Goal: Check status: Check status

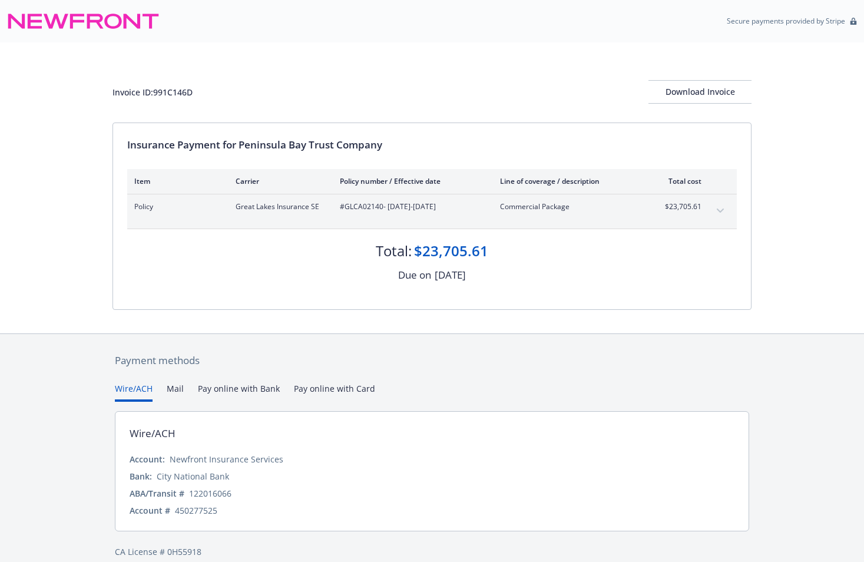
click at [723, 213] on button "expand content" at bounding box center [720, 210] width 19 height 19
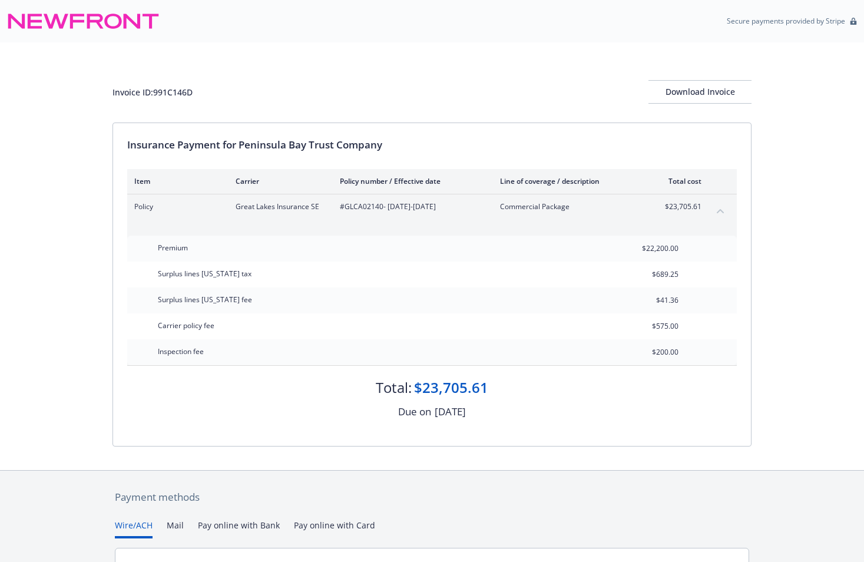
click at [723, 213] on button "collapse content" at bounding box center [720, 210] width 19 height 19
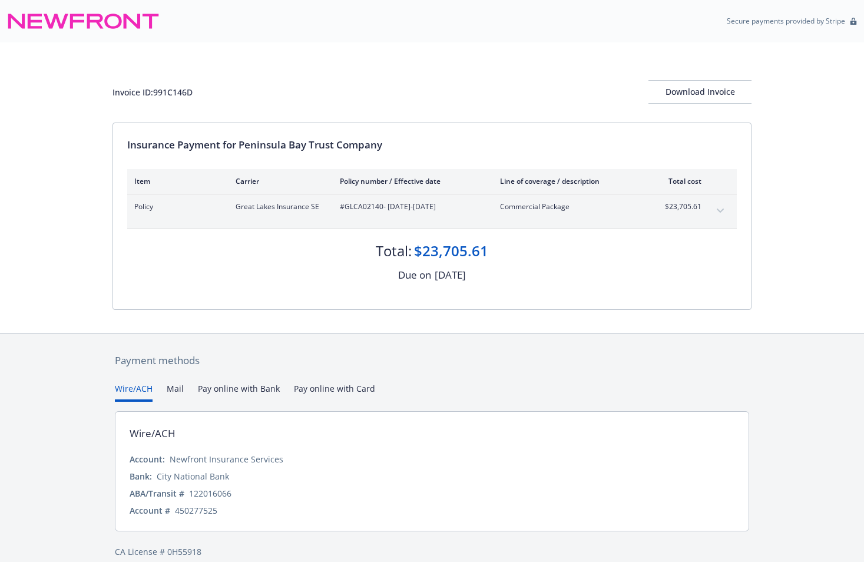
scroll to position [15, 0]
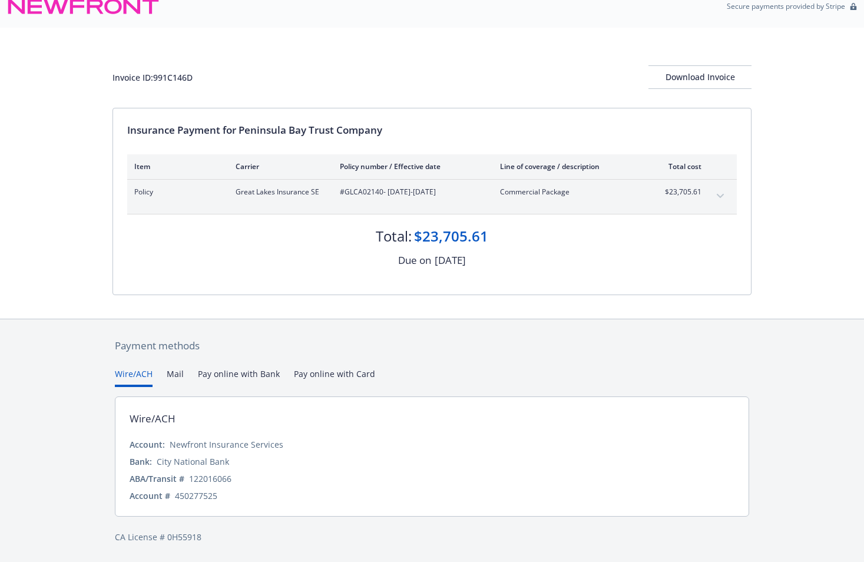
click at [139, 191] on span "Policy" at bounding box center [175, 192] width 82 height 11
click at [130, 526] on div "Payment methods Wire/ACH Mail Pay online with Bank Pay online with Card Wire/AC…" at bounding box center [432, 440] width 639 height 243
